Goal: Task Accomplishment & Management: Manage account settings

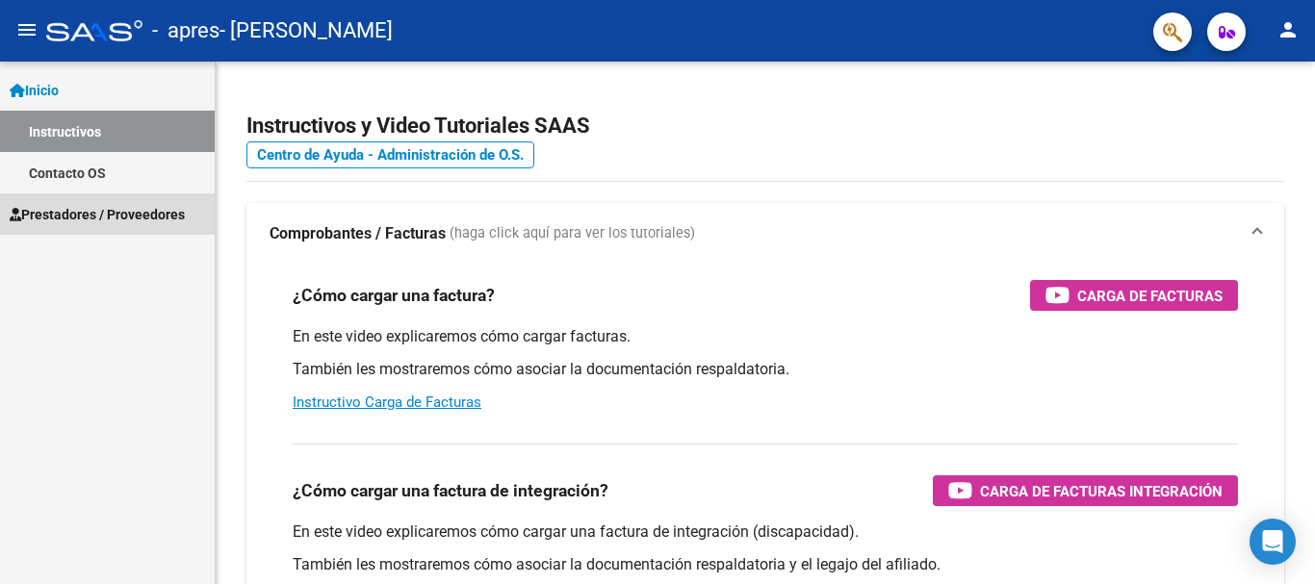
click at [90, 224] on span "Prestadores / Proveedores" at bounding box center [97, 214] width 175 height 21
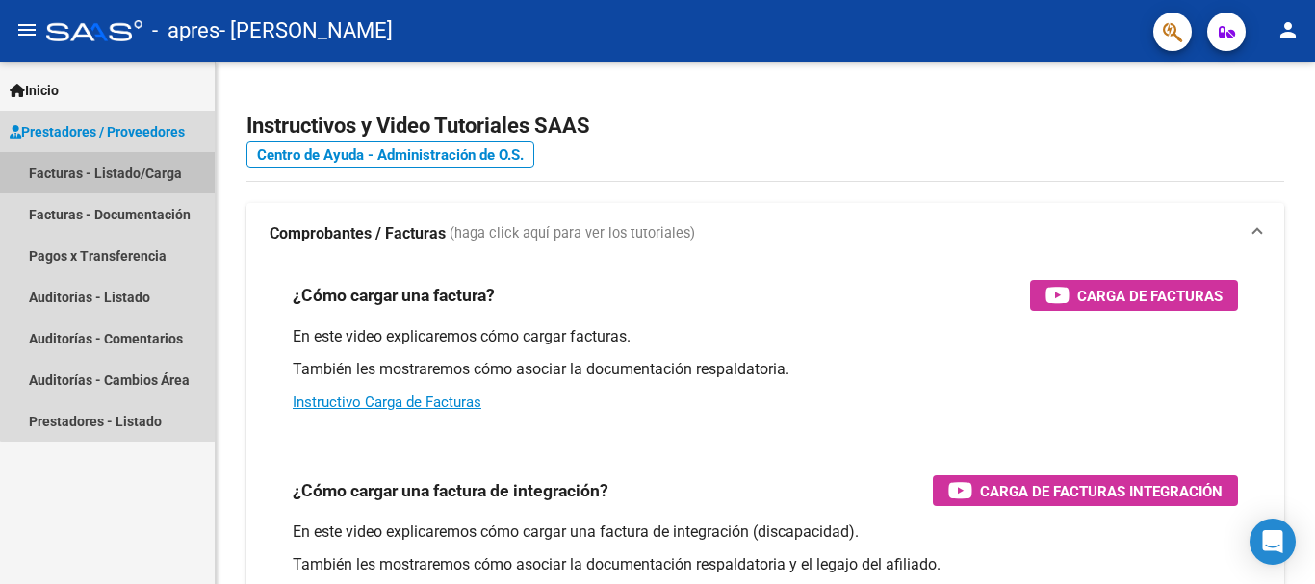
click at [108, 170] on link "Facturas - Listado/Carga" at bounding box center [107, 172] width 215 height 41
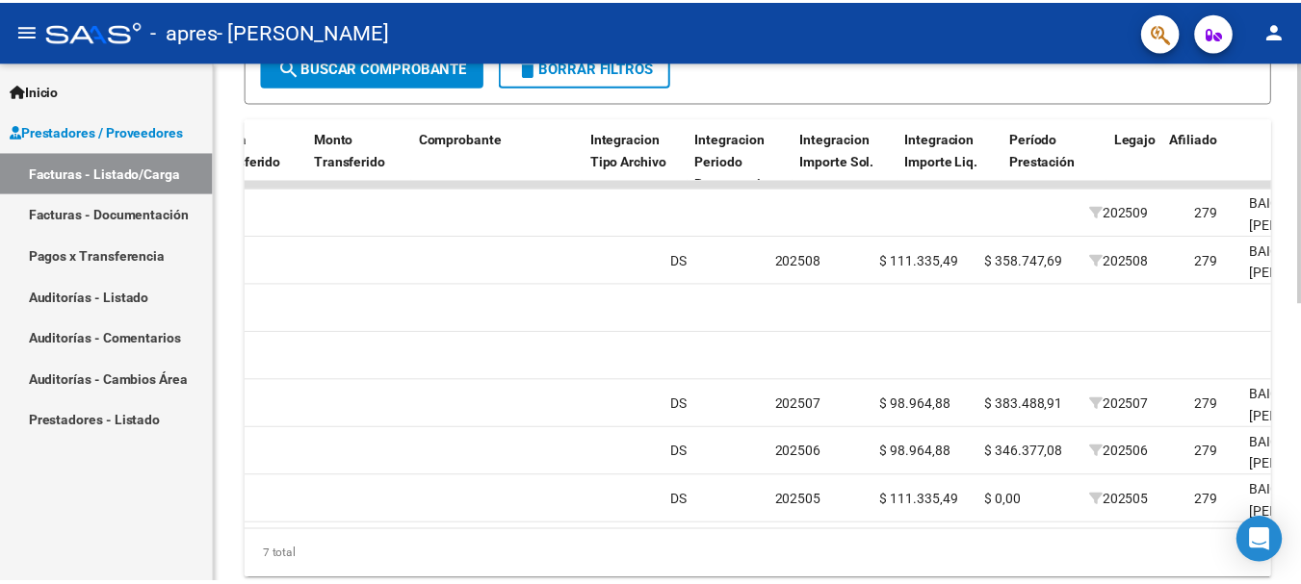
scroll to position [0, 1760]
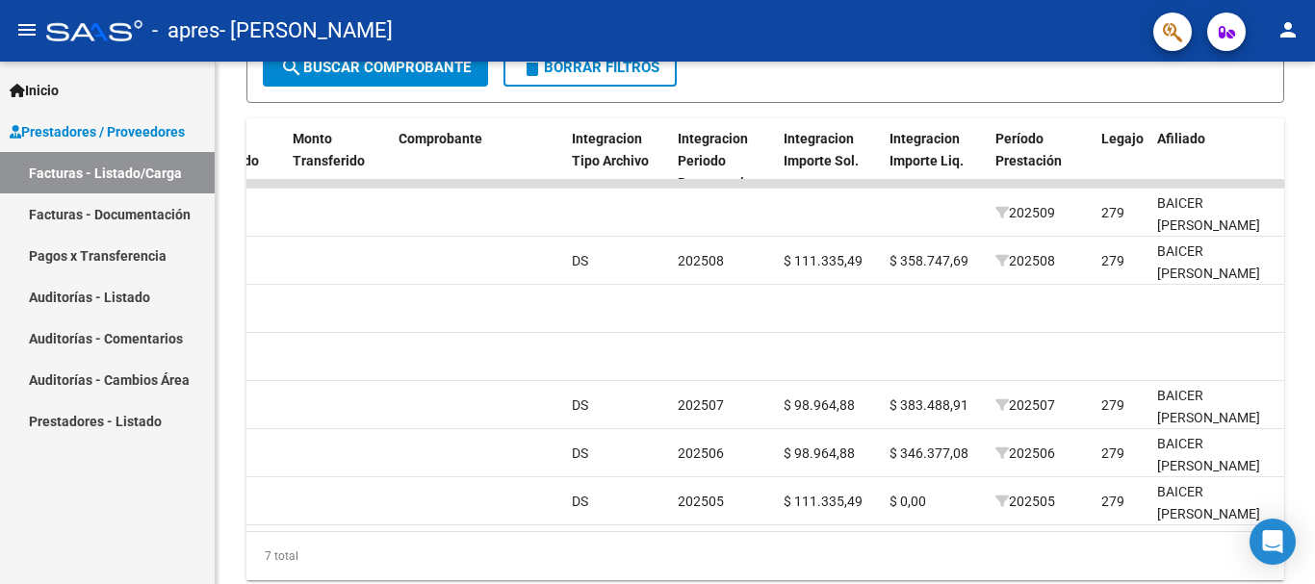
click at [1282, 24] on mat-icon "person" at bounding box center [1287, 29] width 23 height 23
click at [1241, 120] on button "exit_to_app Salir" at bounding box center [1248, 127] width 117 height 46
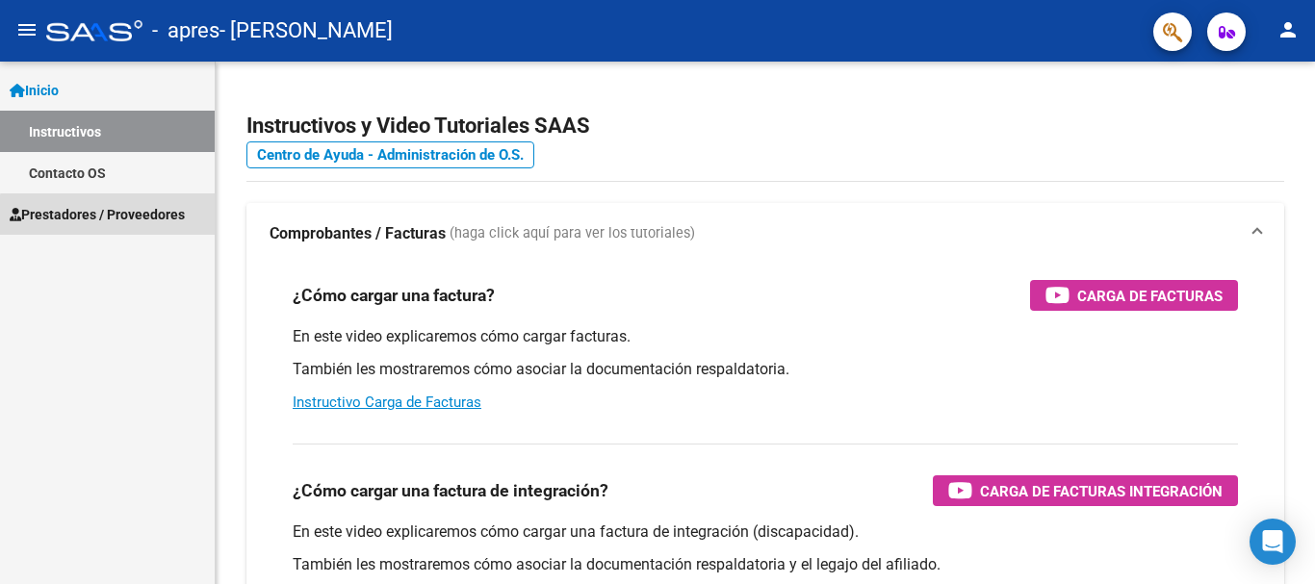
click at [149, 219] on span "Prestadores / Proveedores" at bounding box center [97, 214] width 175 height 21
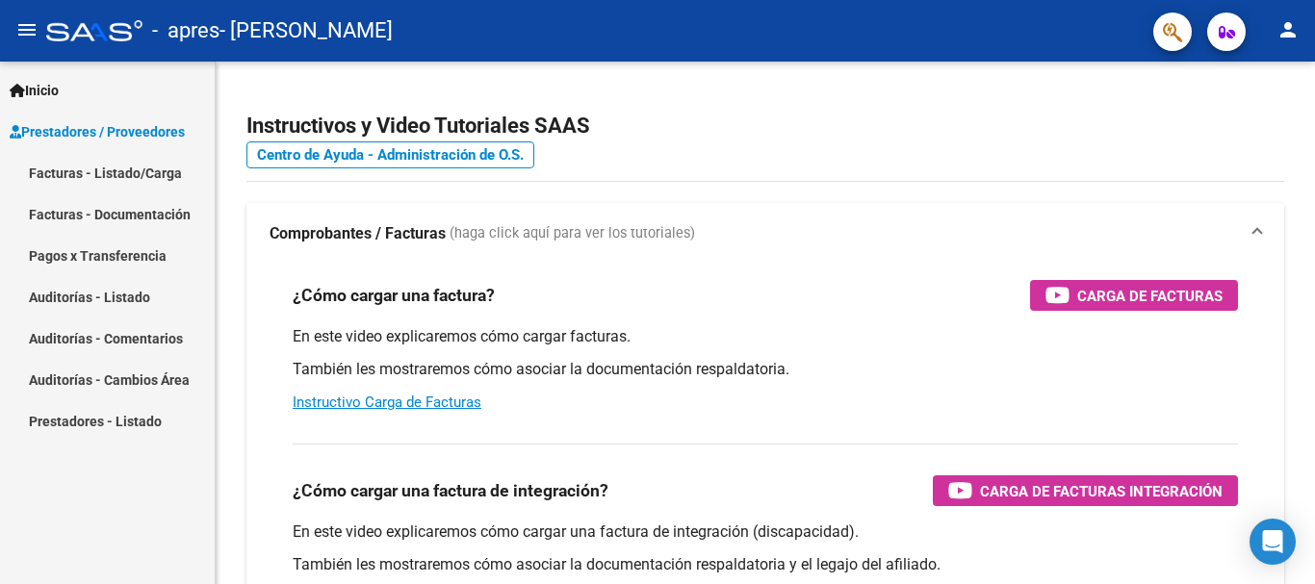
click at [151, 175] on link "Facturas - Listado/Carga" at bounding box center [107, 172] width 215 height 41
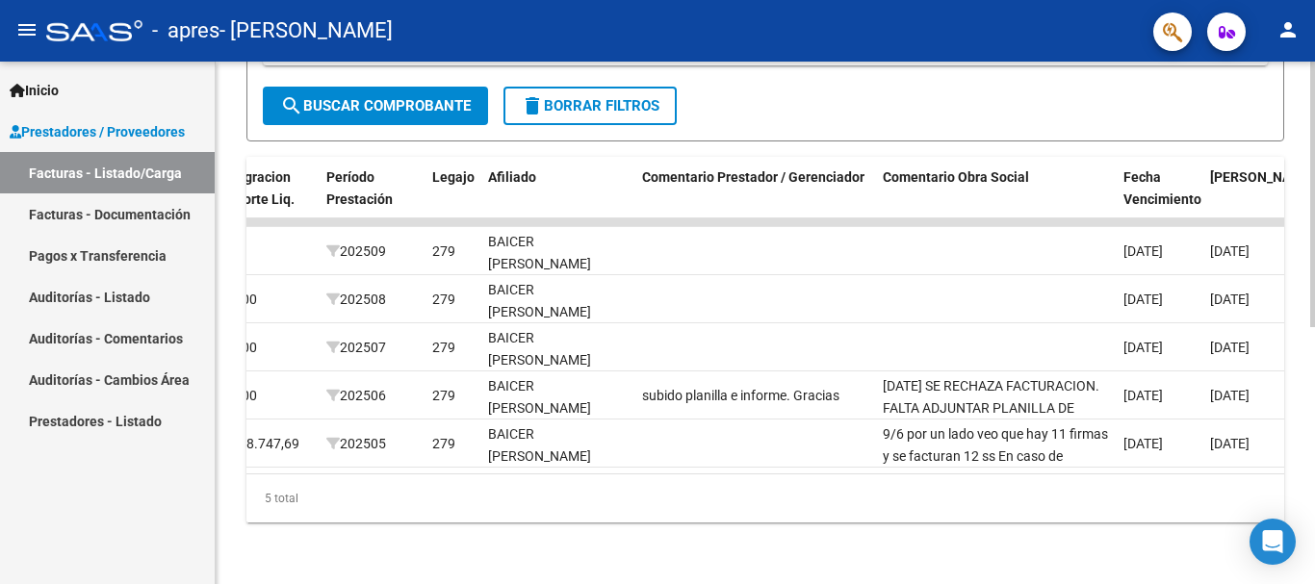
scroll to position [0, 2406]
